Goal: Find specific page/section: Find specific page/section

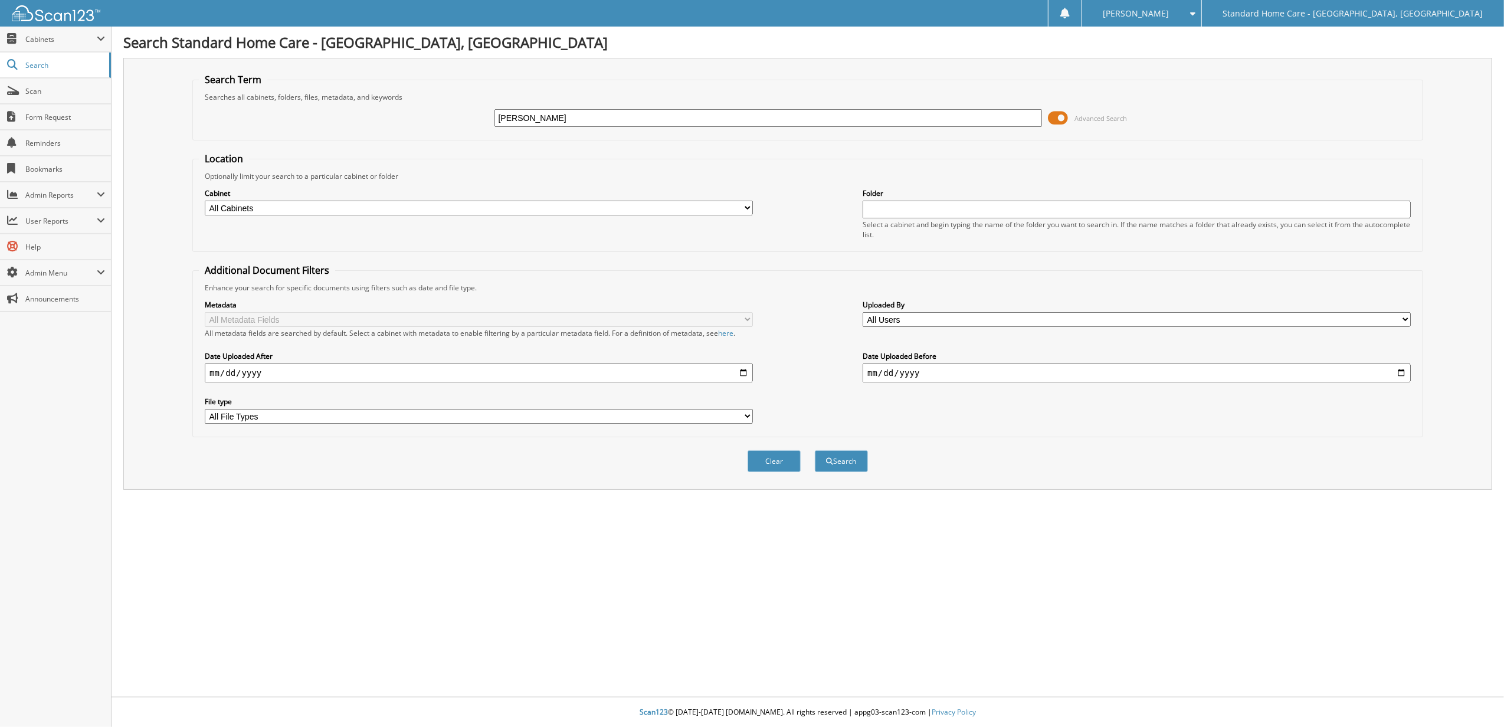
type input "[PERSON_NAME]"
click at [815, 450] on button "Search" at bounding box center [841, 461] width 53 height 22
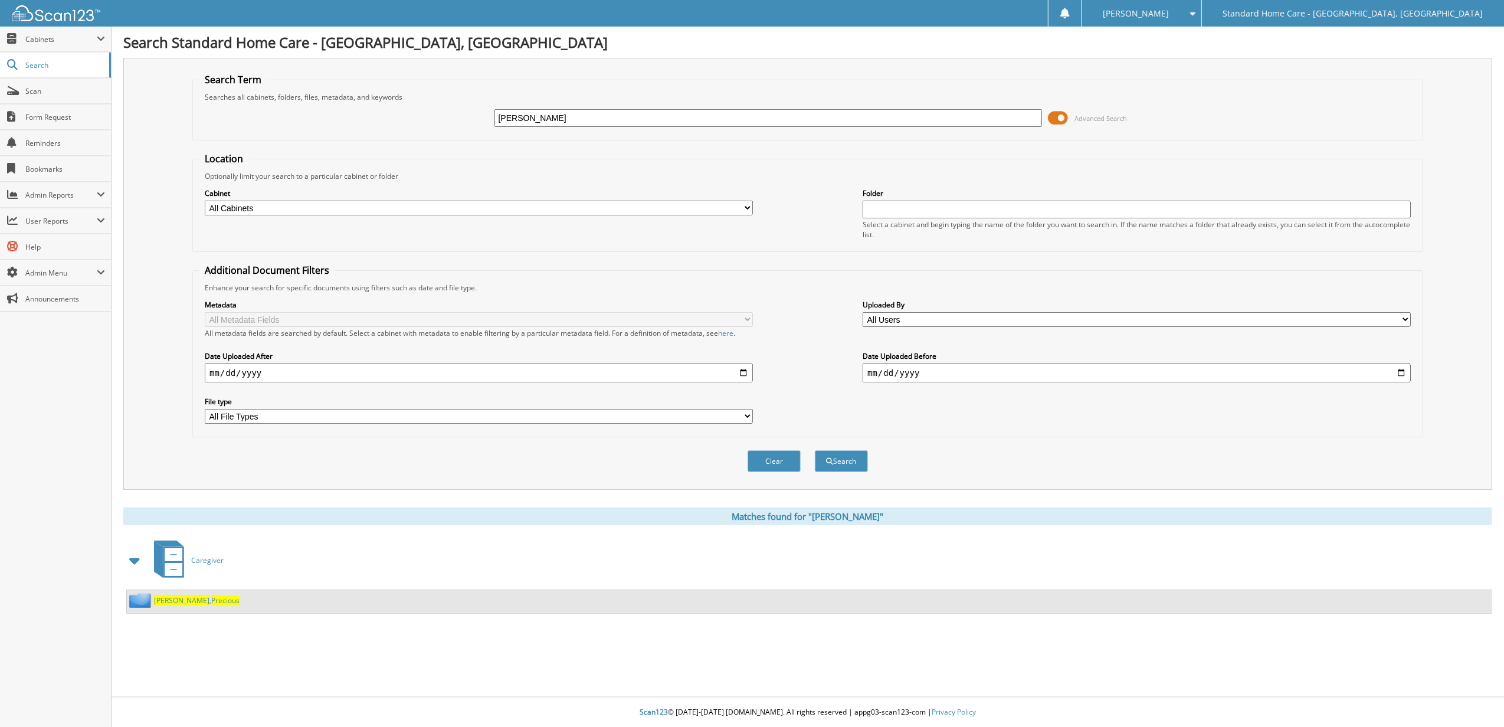
drag, startPoint x: 191, startPoint y: 602, endPoint x: 197, endPoint y: 600, distance: 6.2
click at [211, 602] on span "Precious" at bounding box center [225, 600] width 28 height 10
